Goal: Communication & Community: Participate in discussion

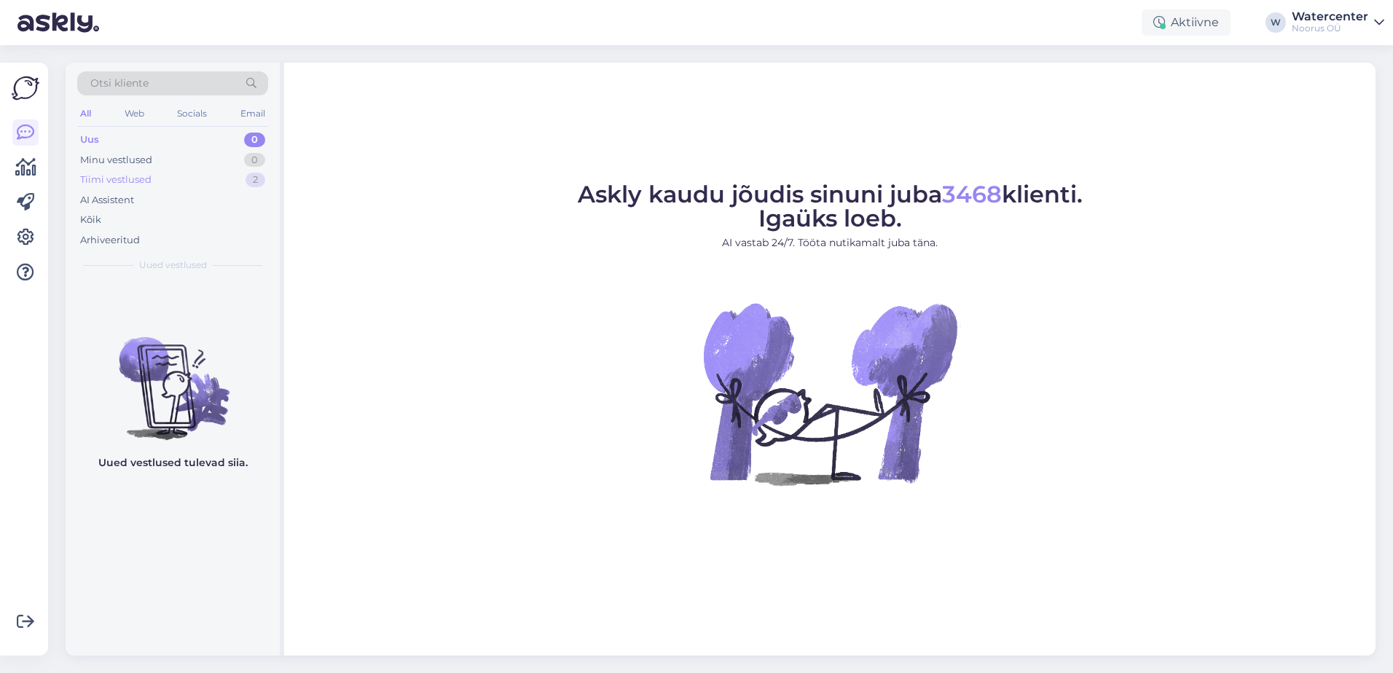
click at [131, 173] on div "Tiimi vestlused" at bounding box center [115, 180] width 71 height 15
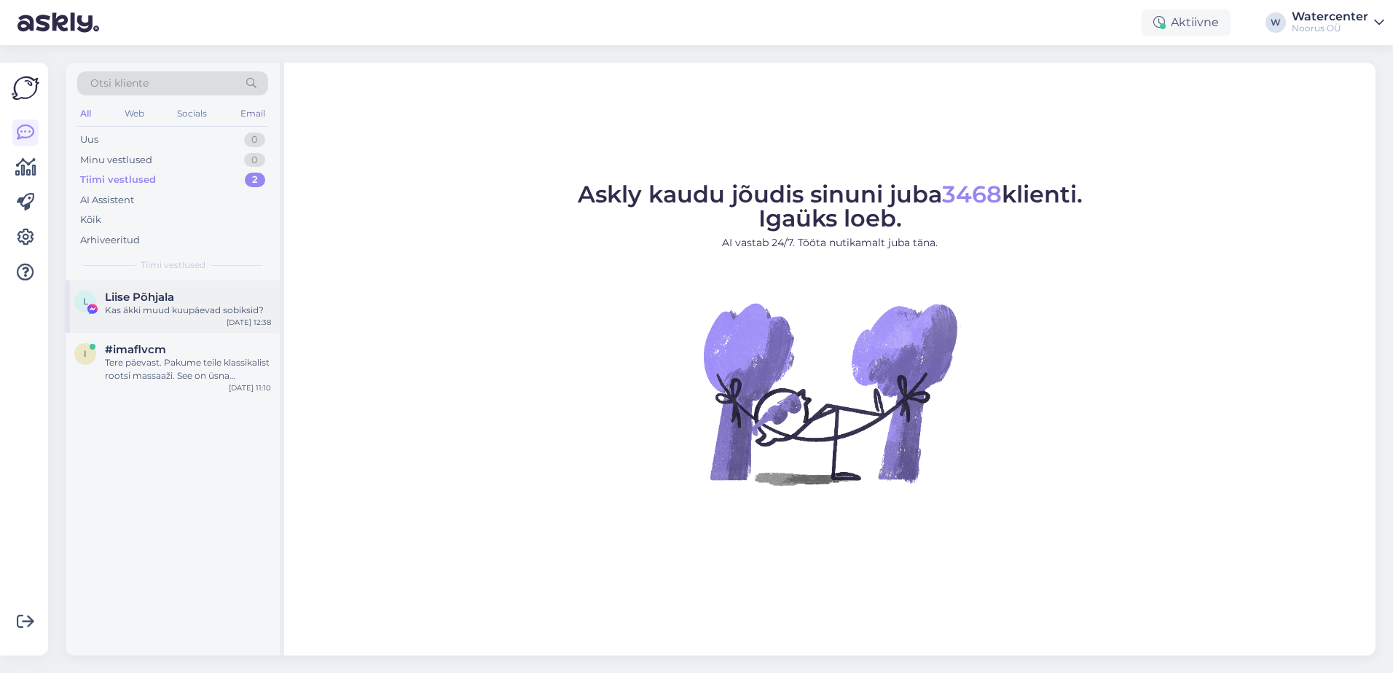
click at [157, 308] on div "Kas äkki muud kuupäevad sobiksid?" at bounding box center [188, 310] width 166 height 13
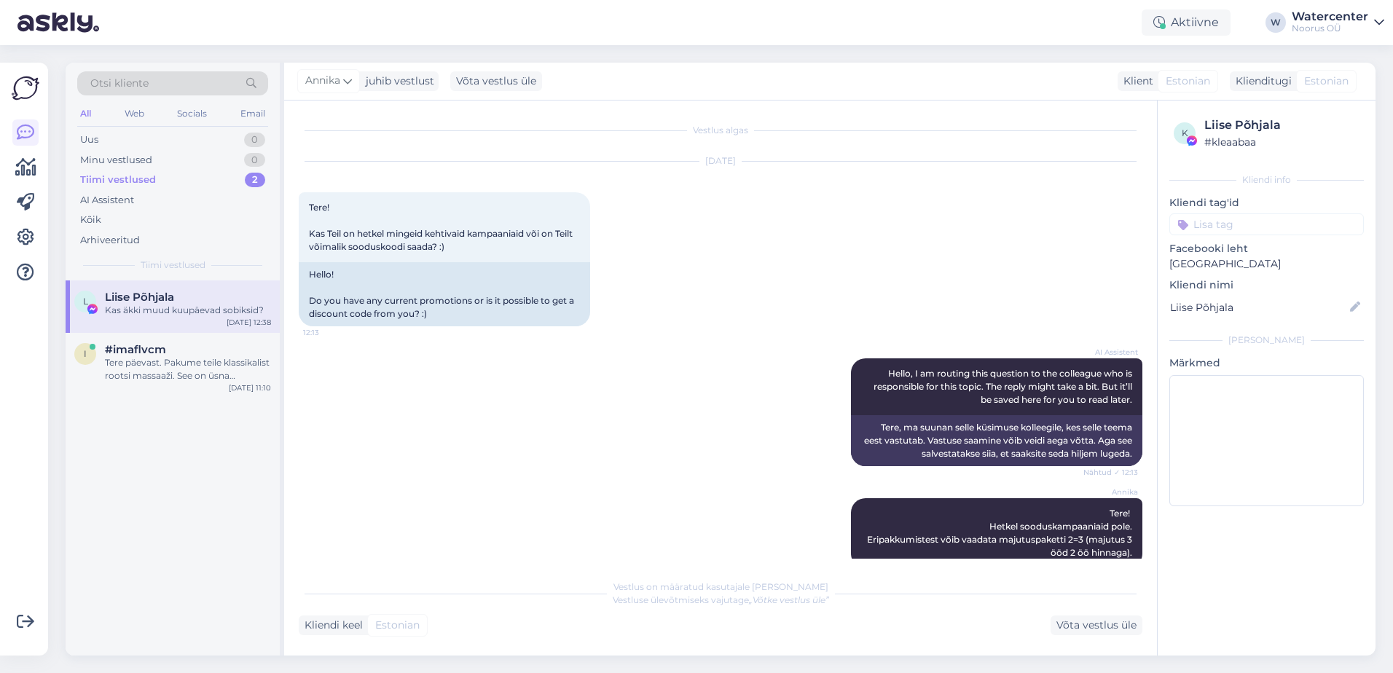
scroll to position [444, 0]
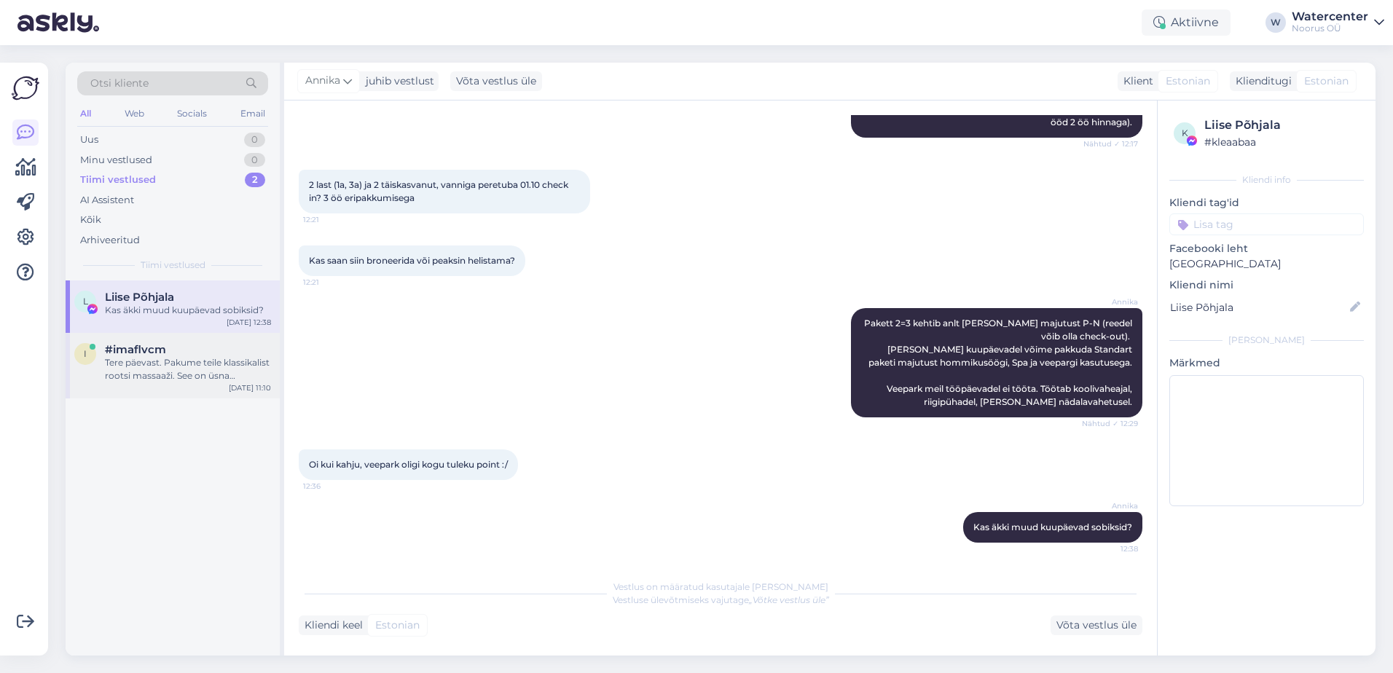
click at [176, 381] on div "Tere päevast. Pakume teile klassikalist rootsi massaaži. See on üsna intensiivne" at bounding box center [188, 369] width 166 height 26
